Goal: Task Accomplishment & Management: Manage account settings

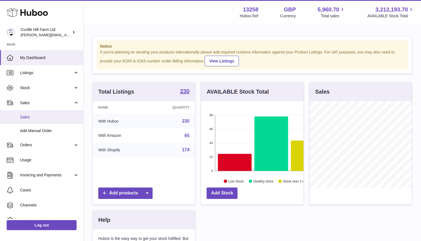
scroll to position [87, 103]
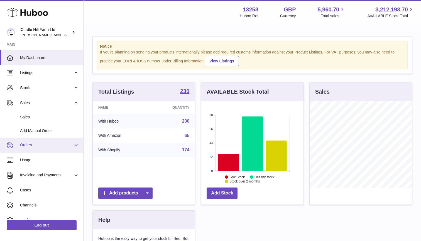
click at [37, 146] on span "Orders" at bounding box center [46, 144] width 53 height 5
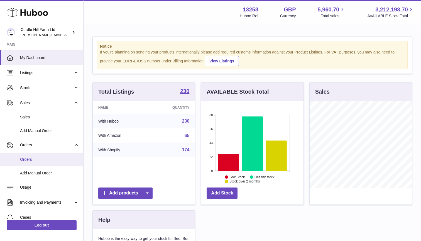
click at [33, 157] on span "Orders" at bounding box center [49, 159] width 59 height 5
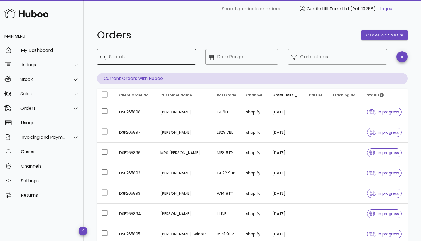
click at [114, 58] on input "Search" at bounding box center [150, 56] width 82 height 9
click at [45, 94] on div "Sales" at bounding box center [42, 93] width 45 height 5
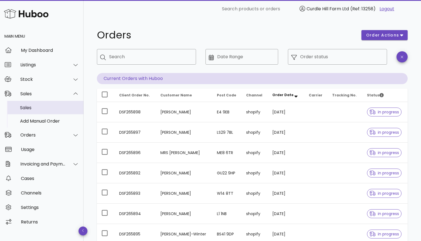
click at [37, 110] on div "Sales" at bounding box center [49, 107] width 59 height 5
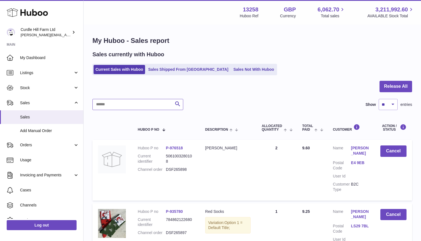
click at [108, 101] on input "text" at bounding box center [137, 104] width 91 height 11
paste input "*********"
type input "*********"
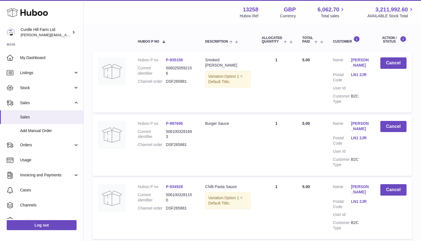
scroll to position [91, 0]
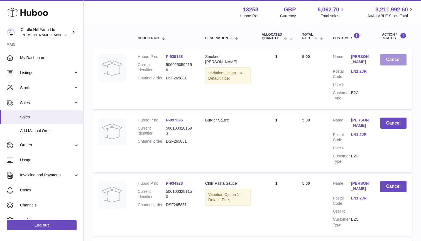
click at [394, 55] on button "Cancel" at bounding box center [393, 59] width 26 height 11
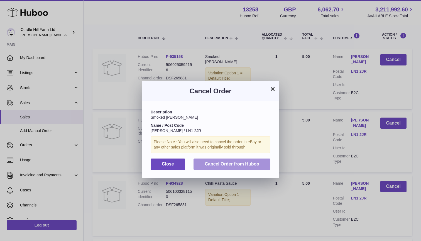
click at [239, 162] on span "Cancel Order from Huboo" at bounding box center [232, 164] width 55 height 5
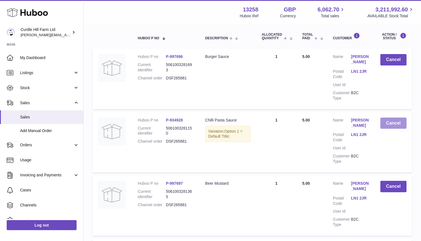
click at [388, 121] on button "Cancel" at bounding box center [393, 123] width 26 height 11
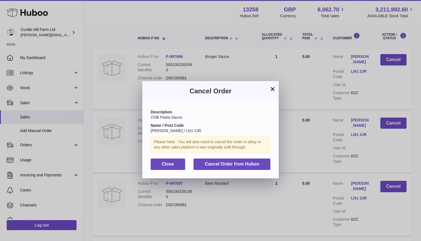
click at [255, 169] on div "Description Chilli Pasta Sauce Name / Post Code Rachel Bridge / LN1 2JR Please …" at bounding box center [210, 139] width 136 height 77
click at [244, 163] on span "Cancel Order from Huboo" at bounding box center [232, 164] width 55 height 5
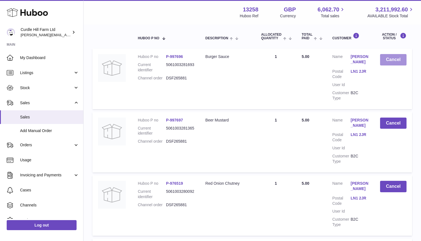
click at [390, 57] on button "Cancel" at bounding box center [393, 59] width 26 height 11
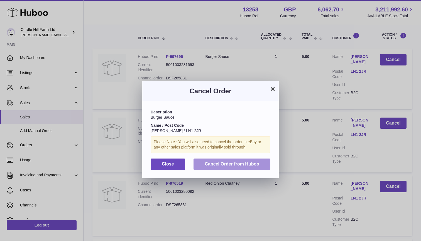
click at [256, 162] on span "Cancel Order from Huboo" at bounding box center [232, 164] width 55 height 5
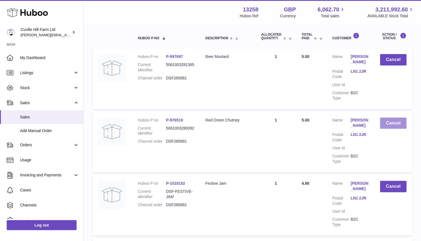
click at [388, 121] on button "Cancel" at bounding box center [393, 123] width 26 height 11
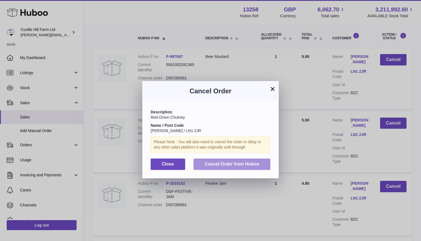
click at [238, 163] on span "Cancel Order from Huboo" at bounding box center [232, 164] width 55 height 5
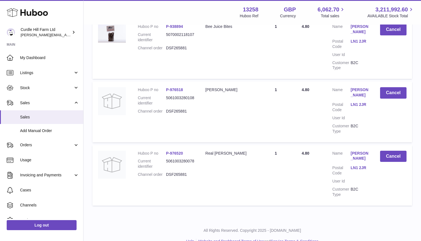
scroll to position [311, 0]
click at [397, 151] on button "Cancel" at bounding box center [393, 156] width 26 height 11
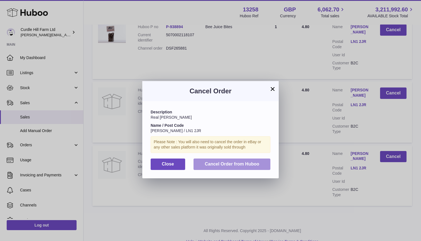
click at [260, 161] on button "Cancel Order from Huboo" at bounding box center [232, 163] width 77 height 11
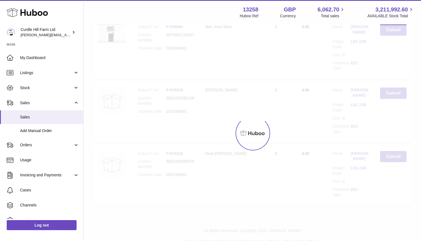
scroll to position [250, 0]
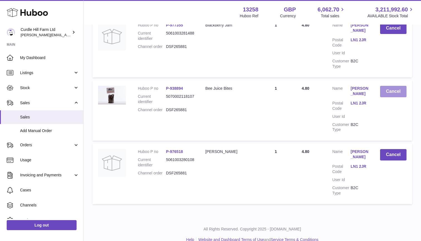
click at [391, 87] on button "Cancel" at bounding box center [393, 91] width 26 height 11
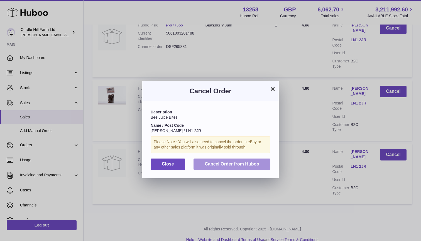
click at [259, 162] on span "Cancel Order from Huboo" at bounding box center [232, 164] width 55 height 5
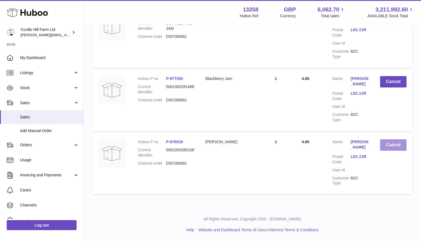
scroll to position [188, 0]
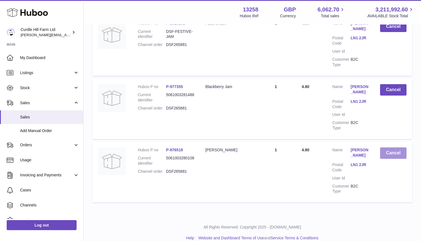
click at [387, 152] on button "Cancel" at bounding box center [393, 152] width 26 height 11
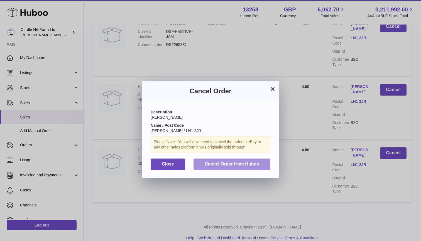
click at [256, 159] on button "Cancel Order from Huboo" at bounding box center [232, 163] width 77 height 11
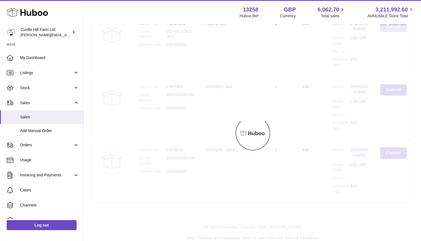
scroll to position [126, 0]
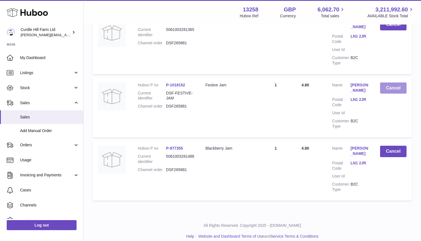
click at [391, 90] on button "Cancel" at bounding box center [393, 87] width 26 height 11
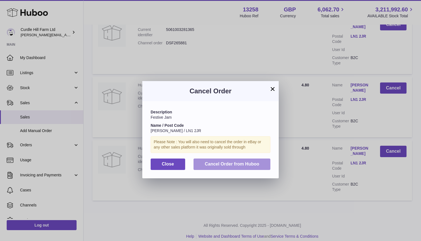
click at [253, 166] on button "Cancel Order from Huboo" at bounding box center [232, 163] width 77 height 11
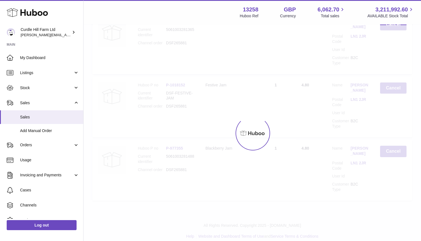
scroll to position [65, 0]
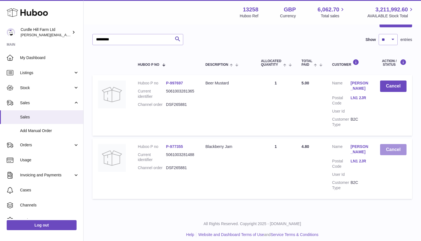
click at [394, 148] on button "Cancel" at bounding box center [393, 149] width 26 height 11
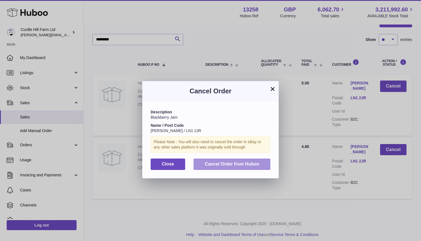
click at [258, 164] on span "Cancel Order from Huboo" at bounding box center [232, 164] width 55 height 5
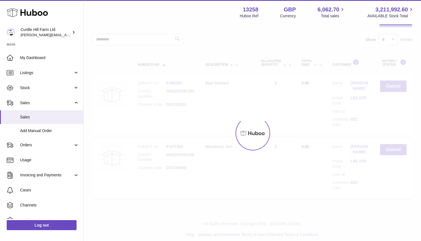
scroll to position [3, 0]
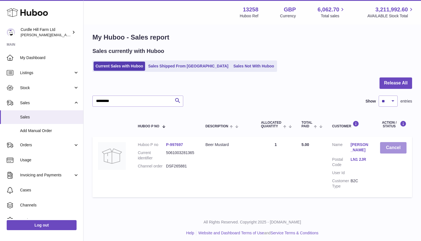
click at [392, 146] on button "Cancel" at bounding box center [393, 147] width 26 height 11
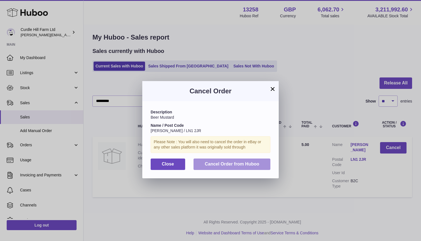
click at [252, 159] on button "Cancel Order from Huboo" at bounding box center [232, 163] width 77 height 11
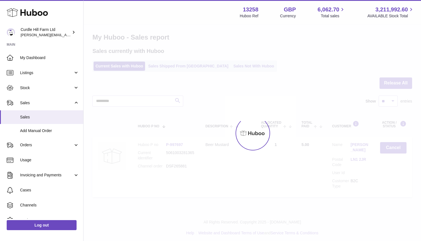
scroll to position [0, 0]
